Goal: Transaction & Acquisition: Purchase product/service

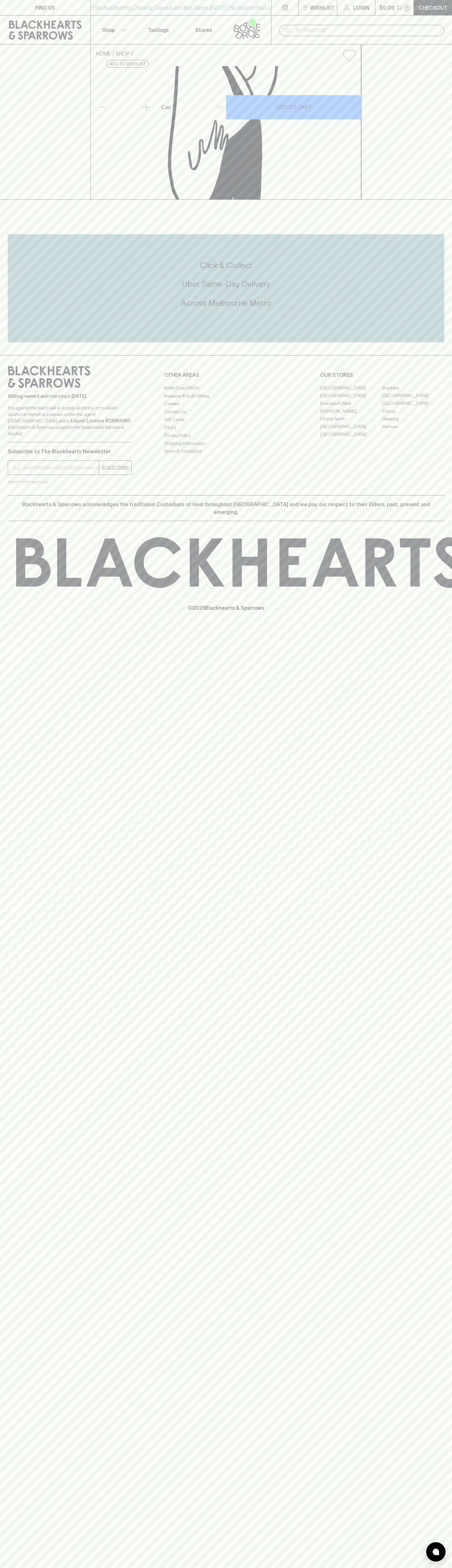
click at [434, 18] on div "​" at bounding box center [361, 30] width 181 height 29
click at [421, 1049] on div "FIND US | No Bad Bottles | Sibling Owned and Run Since 2006 | No Bad Bottles | …" at bounding box center [226, 784] width 452 height 1568
click at [63, 1567] on html "FIND US | No Bad Bottles | Sibling Owned and Run Since 2006 | No Bad Bottles | …" at bounding box center [226, 784] width 452 height 1568
click at [25, 1146] on div "FIND US | No Bad Bottles | Sibling Owned and Run Since 2006 | No Bad Bottles | …" at bounding box center [226, 784] width 452 height 1568
